Goal: Task Accomplishment & Management: Manage account settings

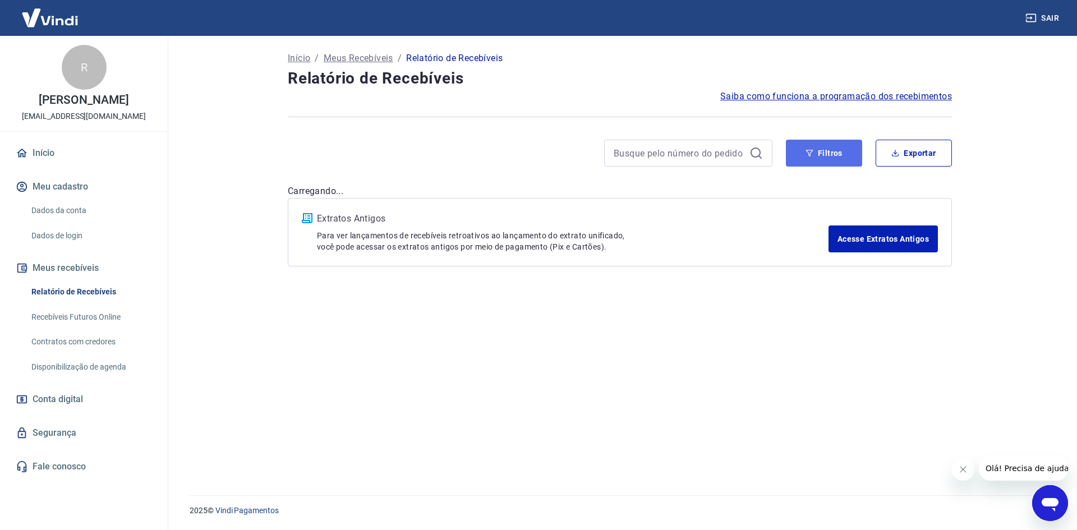
click at [855, 154] on button "Filtros" at bounding box center [824, 153] width 76 height 27
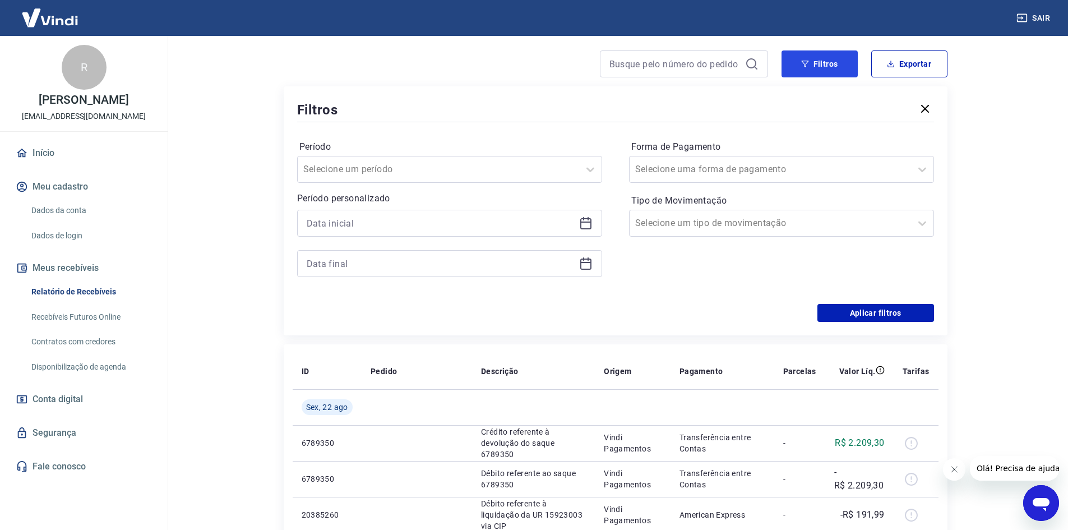
scroll to position [112, 0]
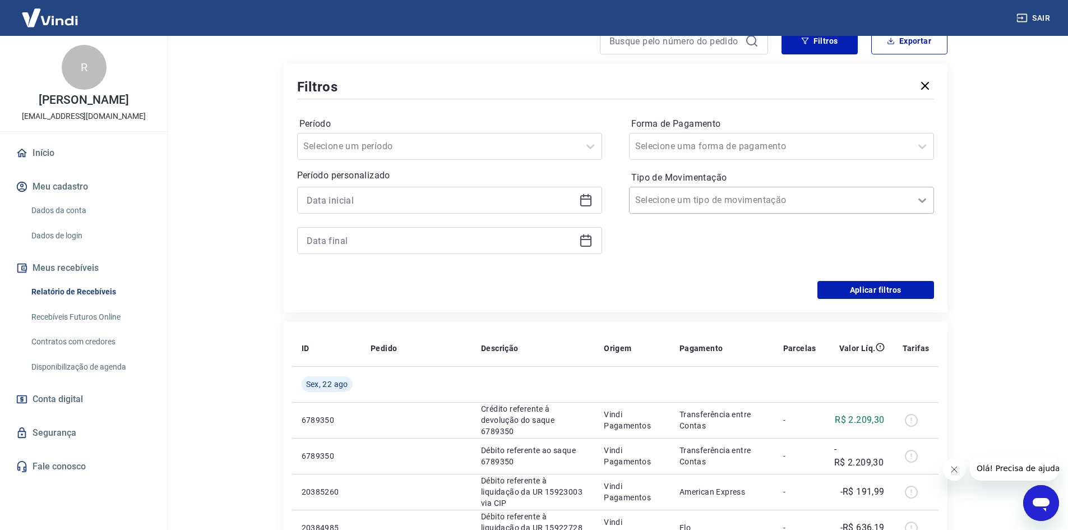
click at [920, 201] on icon at bounding box center [922, 199] width 13 height 13
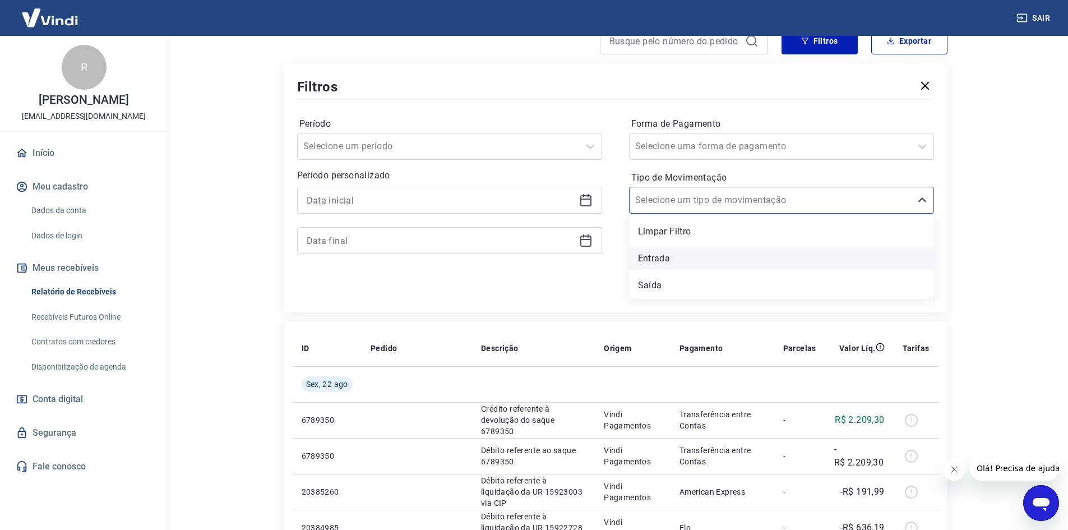
click at [666, 261] on div "Entrada" at bounding box center [781, 258] width 305 height 22
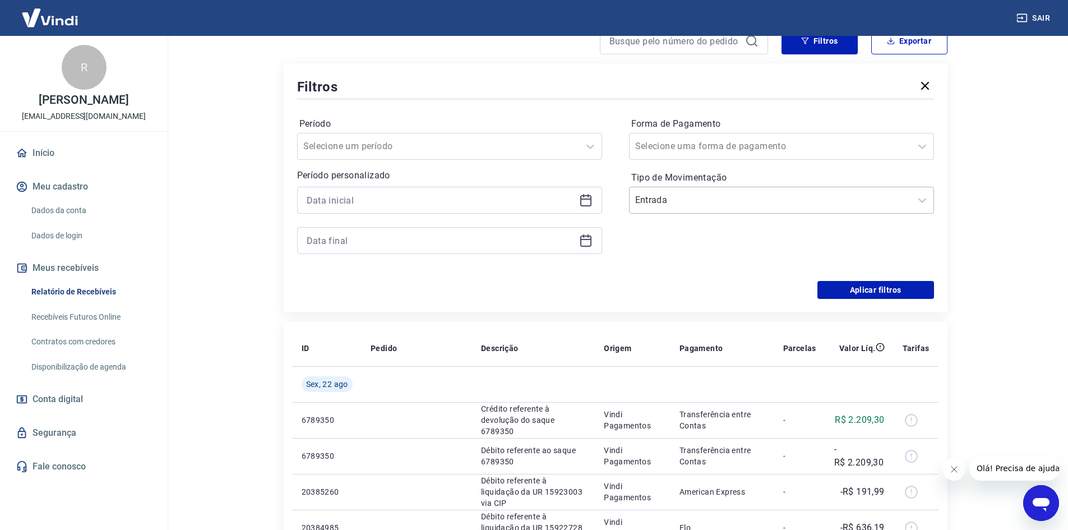
click at [746, 204] on div at bounding box center [770, 200] width 270 height 16
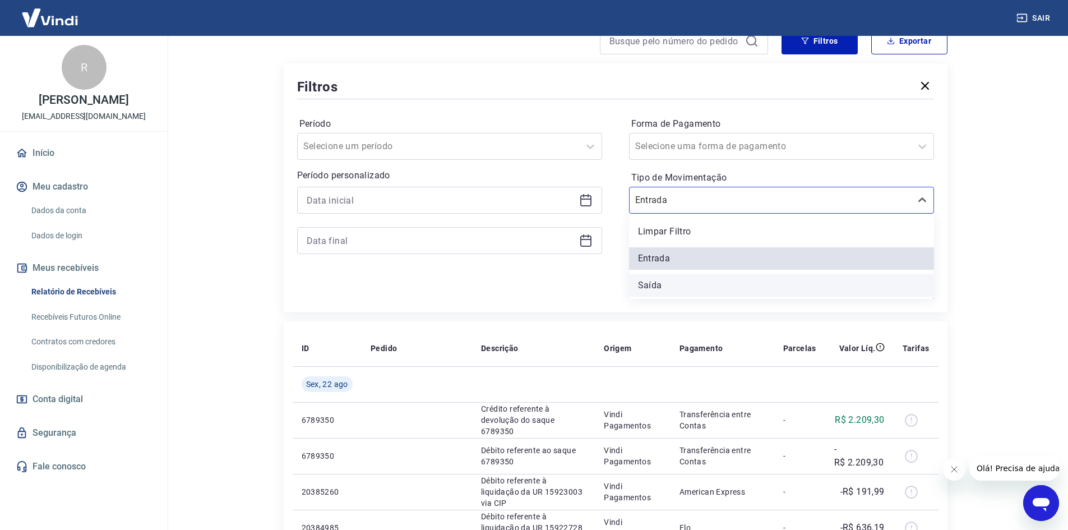
click at [658, 289] on div "Saída" at bounding box center [781, 285] width 305 height 22
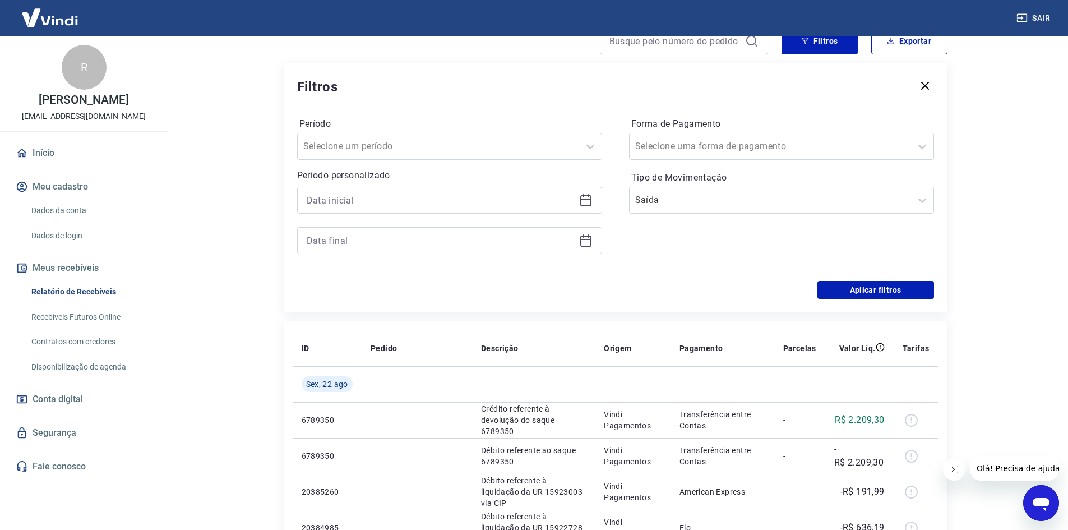
click at [585, 244] on icon at bounding box center [585, 240] width 13 height 13
click at [586, 193] on div at bounding box center [449, 200] width 305 height 27
click at [583, 197] on icon at bounding box center [585, 199] width 13 height 13
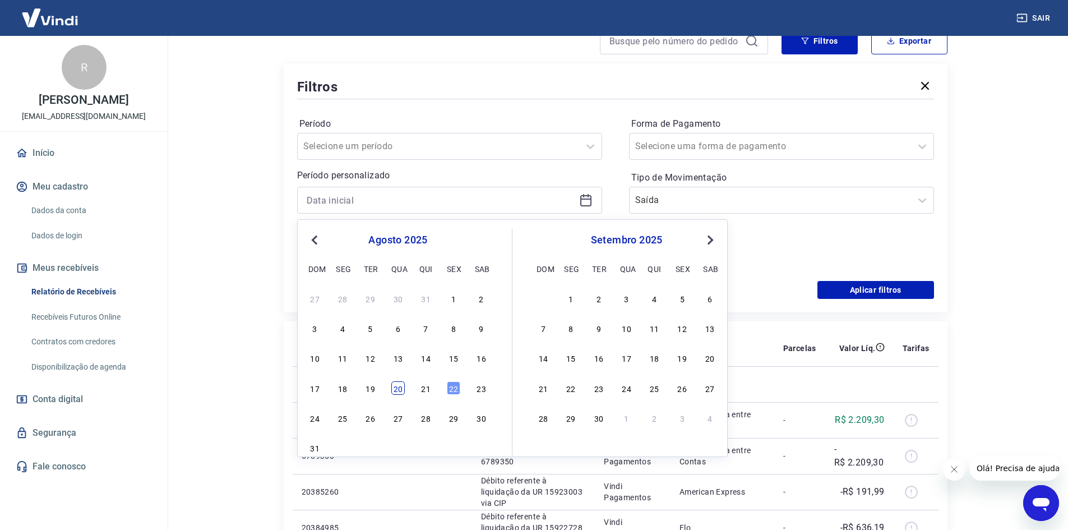
click at [397, 385] on div "20" at bounding box center [397, 387] width 13 height 13
type input "[DATE]"
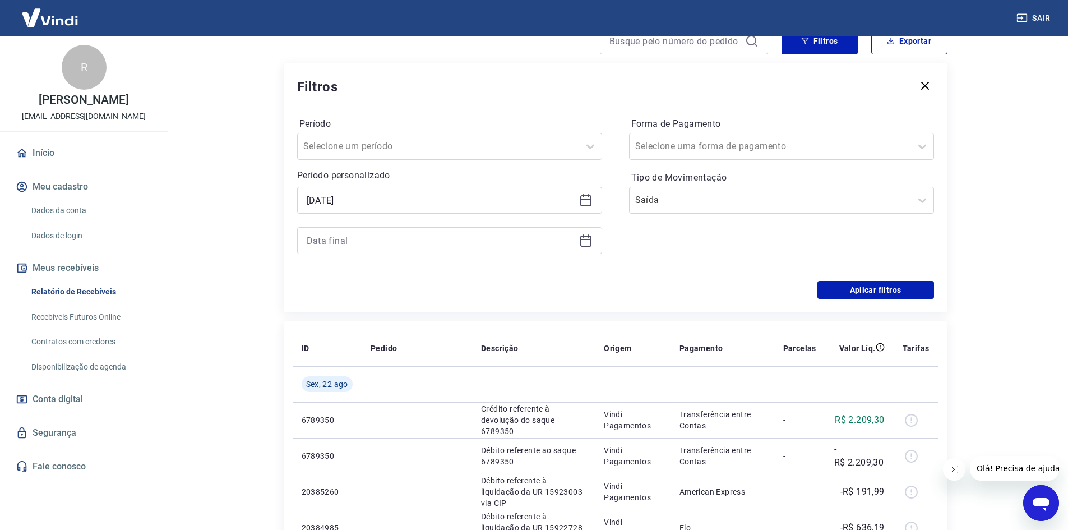
click at [591, 239] on icon at bounding box center [585, 239] width 11 height 1
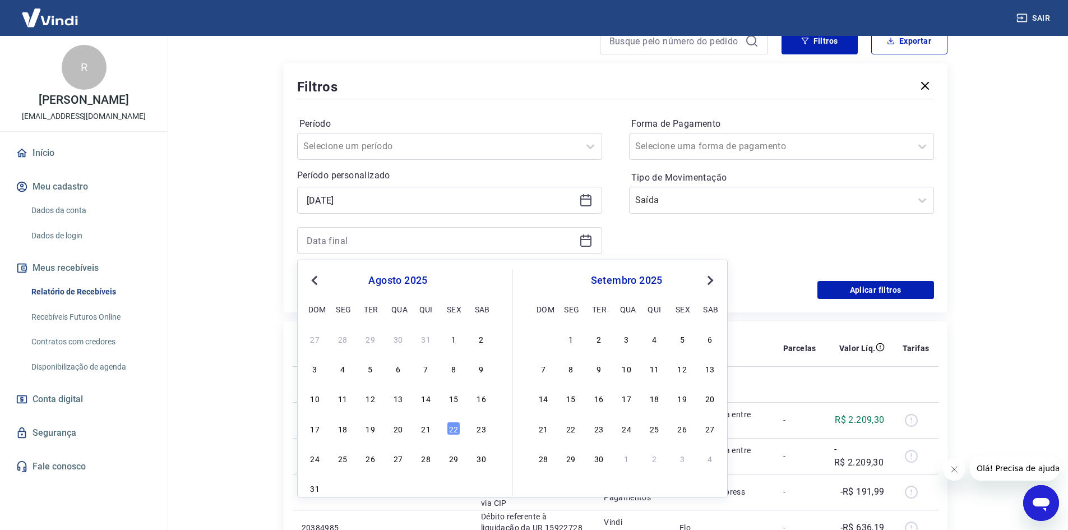
click at [433, 428] on div "17 18 19 20 21 22 23" at bounding box center [398, 428] width 183 height 16
click at [428, 424] on div "21" at bounding box center [425, 428] width 13 height 13
type input "[DATE]"
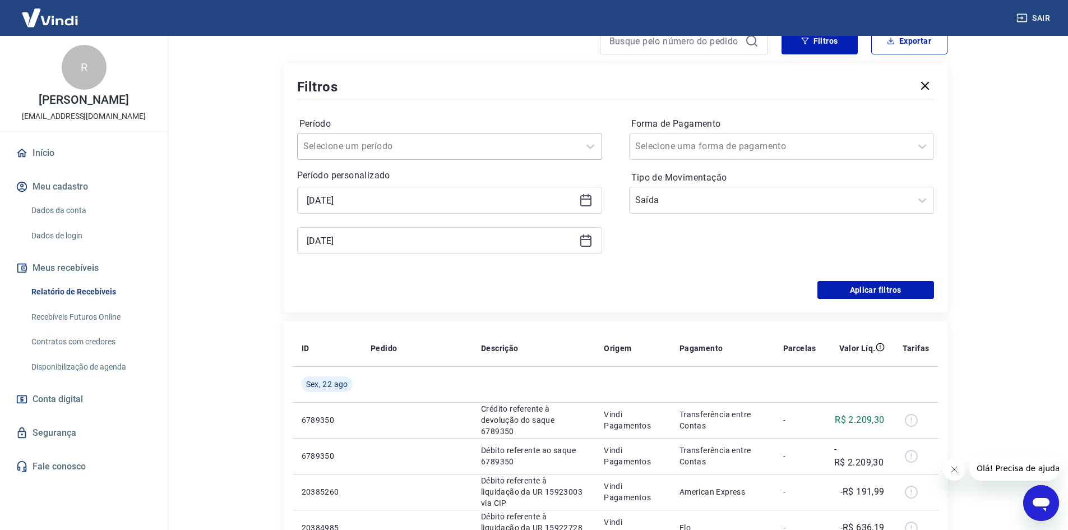
click at [490, 140] on div at bounding box center [438, 147] width 270 height 16
click at [669, 130] on label "Forma de Pagamento" at bounding box center [781, 123] width 301 height 13
click at [684, 138] on div "Selecione uma forma de pagamento" at bounding box center [771, 146] width 282 height 20
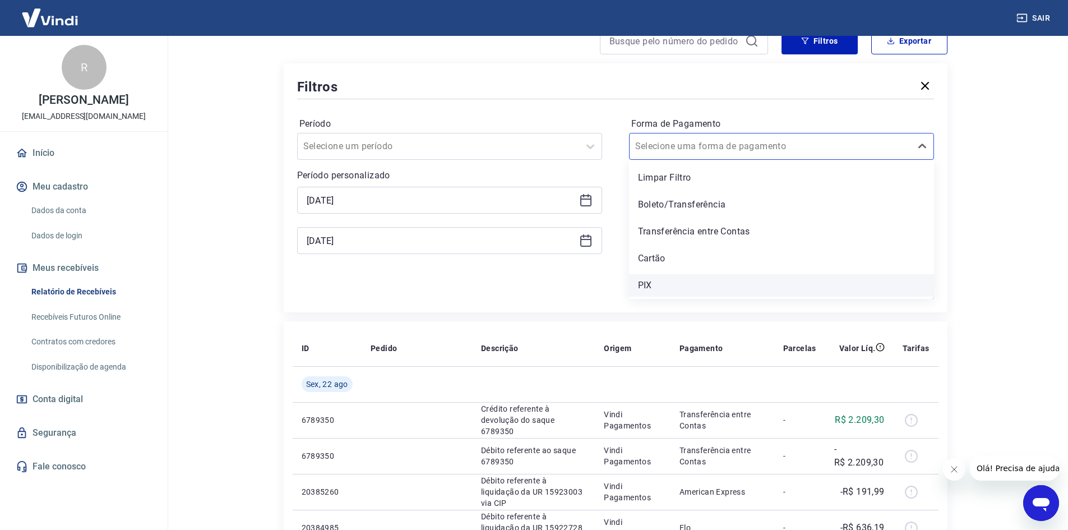
click at [660, 285] on div "PIX" at bounding box center [781, 285] width 305 height 22
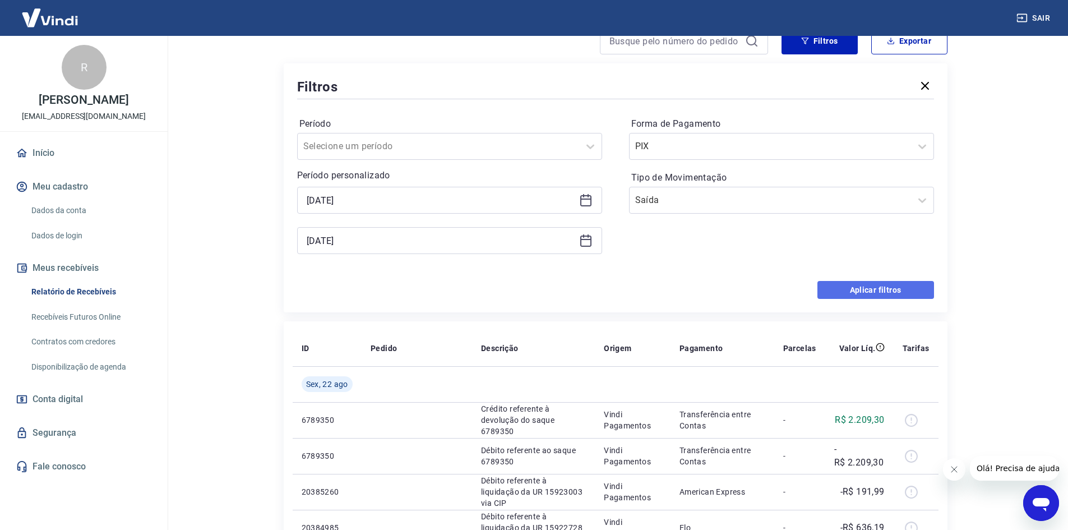
click at [884, 285] on button "Aplicar filtros" at bounding box center [876, 290] width 117 height 18
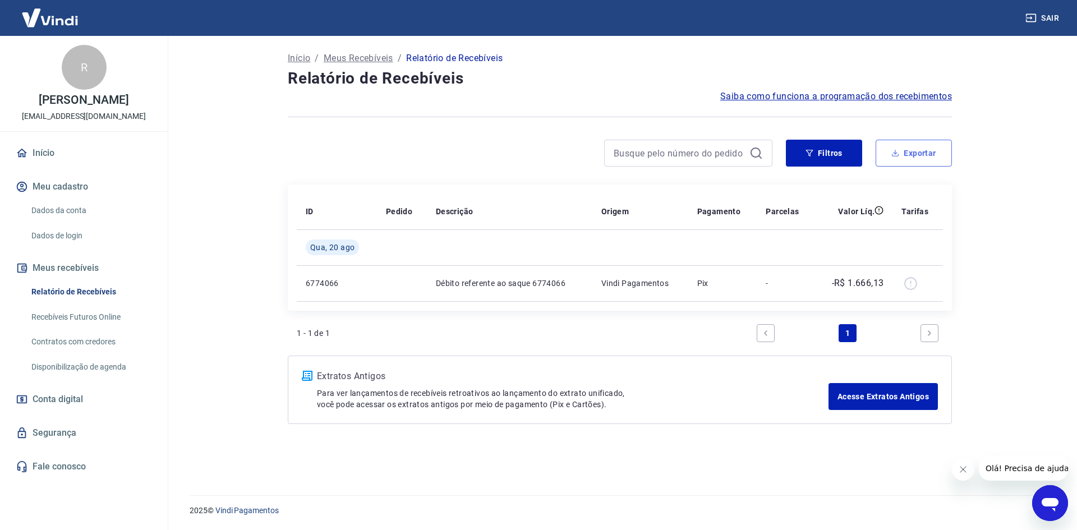
click at [898, 161] on button "Exportar" at bounding box center [913, 153] width 76 height 27
type input "[DATE]"
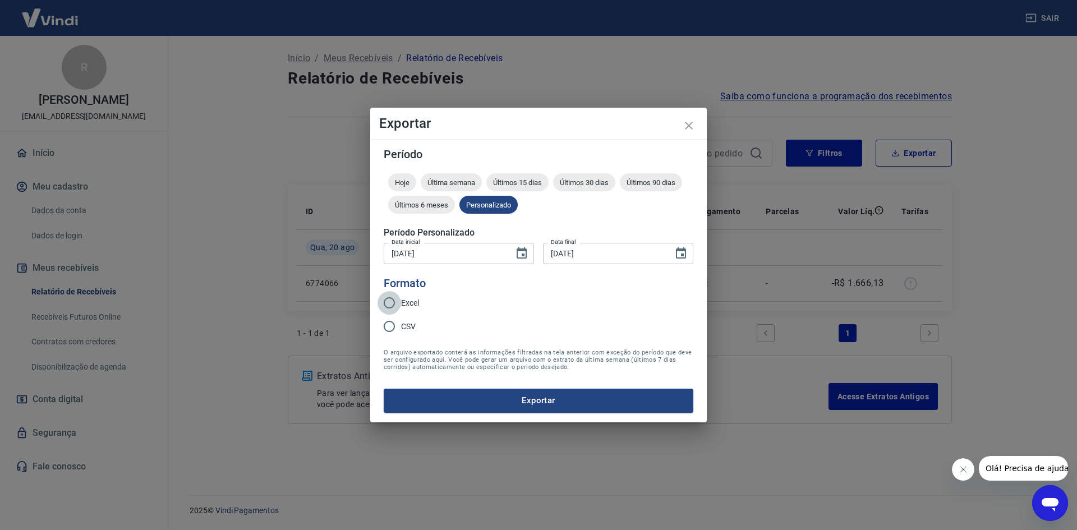
click at [390, 300] on input "Excel" at bounding box center [389, 303] width 24 height 24
radio input "true"
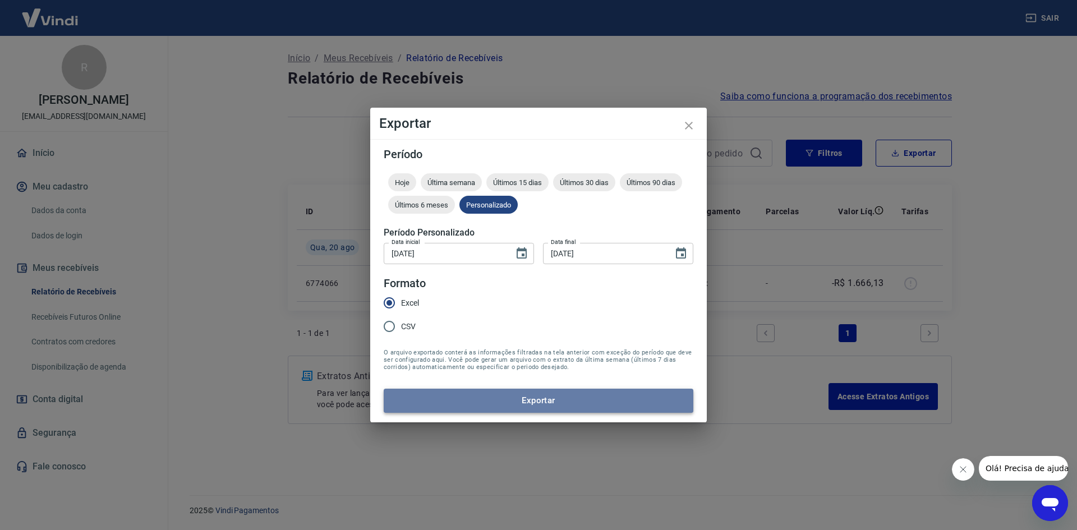
click at [552, 407] on button "Exportar" at bounding box center [539, 401] width 310 height 24
